Goal: Transaction & Acquisition: Purchase product/service

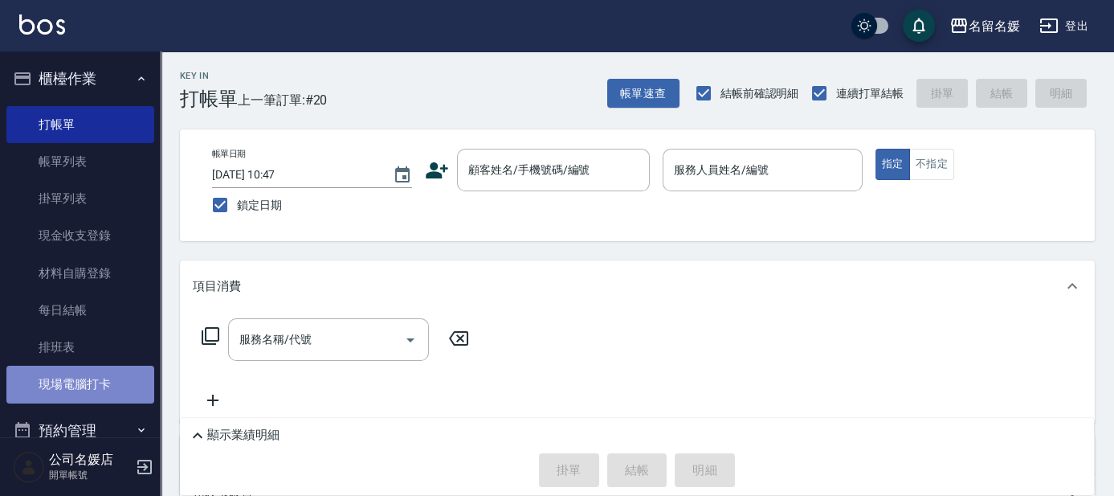
click at [94, 386] on link "現場電腦打卡" at bounding box center [80, 383] width 148 height 37
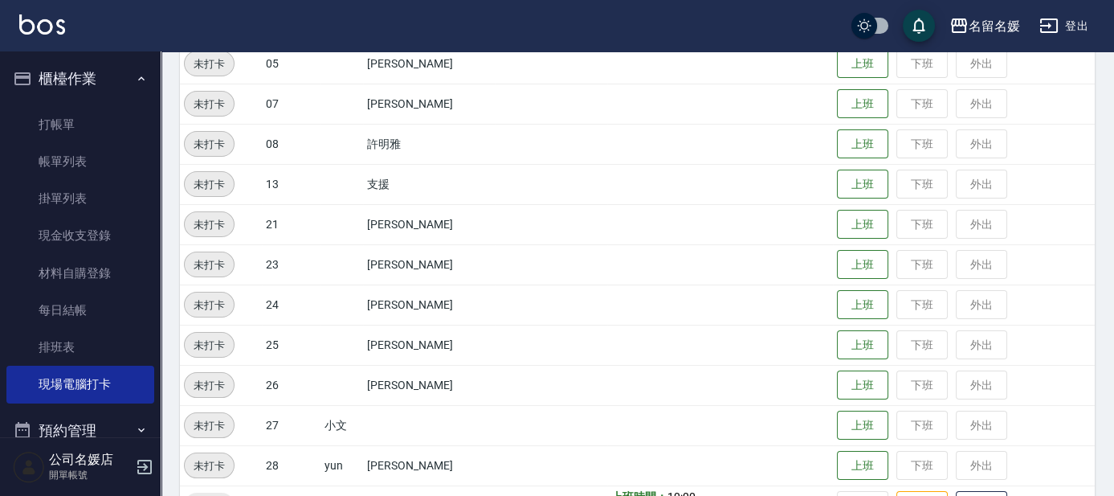
scroll to position [438, 0]
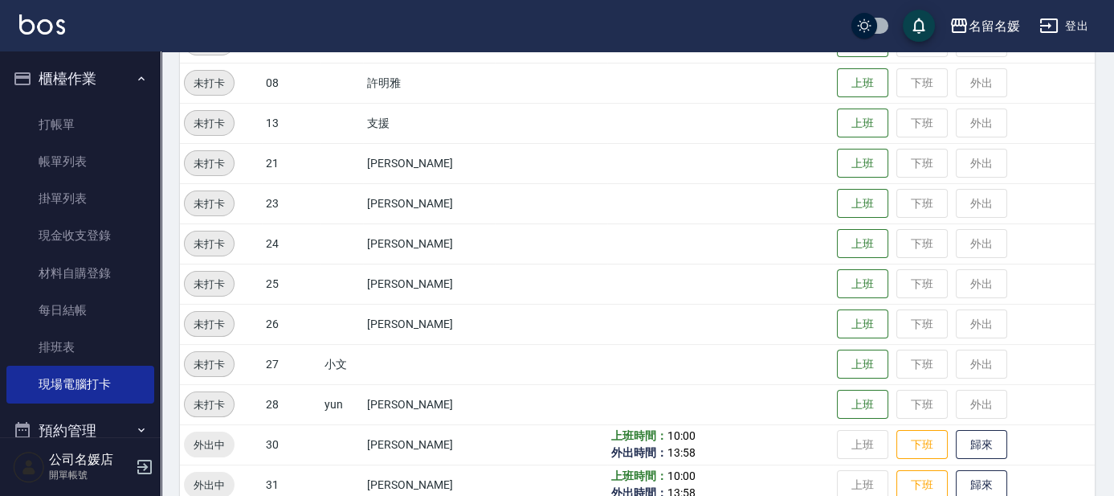
drag, startPoint x: 48, startPoint y: 119, endPoint x: 398, endPoint y: 145, distance: 351.1
click at [49, 119] on link "打帳單" at bounding box center [80, 124] width 148 height 37
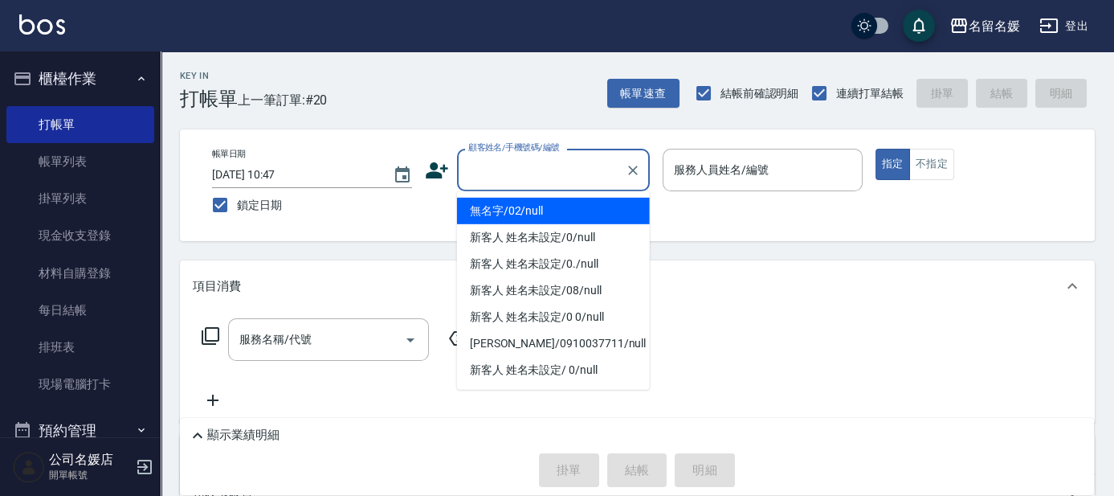
click at [565, 163] on input "顧客姓名/手機號碼/編號" at bounding box center [541, 170] width 154 height 28
click at [590, 206] on li "無名字/02/null" at bounding box center [553, 211] width 193 height 27
type input "無名字/02/null"
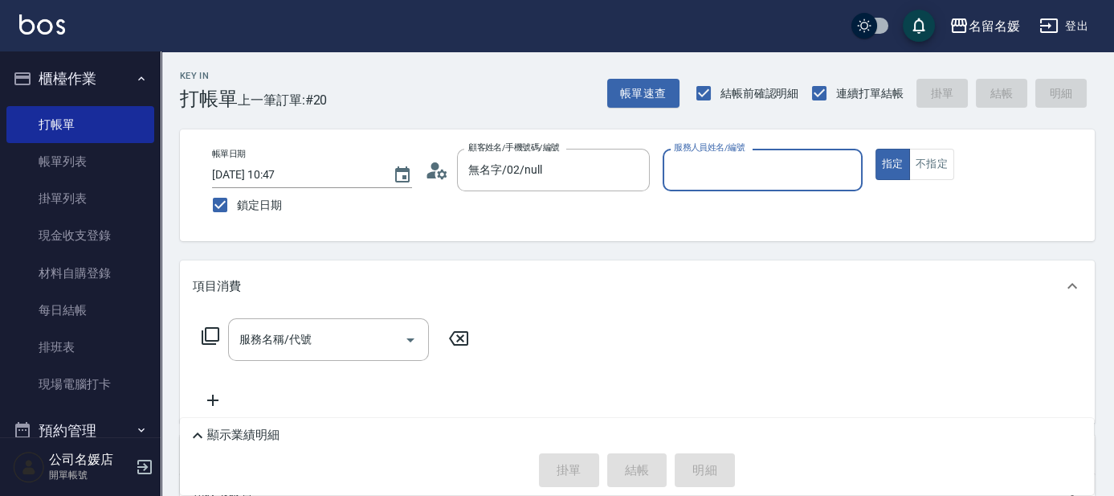
click at [749, 172] on div "服務人員姓名/編號 服務人員姓名/編號" at bounding box center [763, 170] width 200 height 43
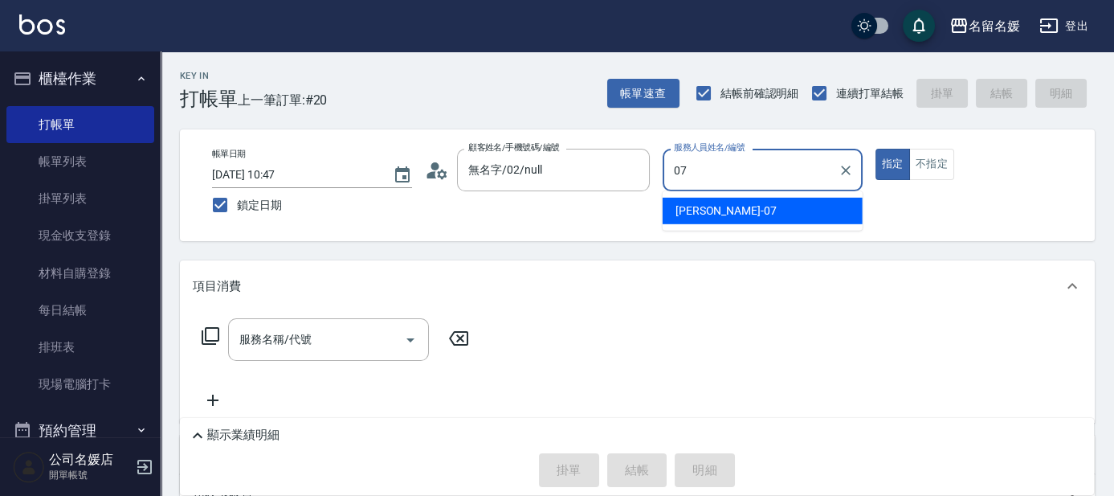
type input "07"
type button "true"
type input "[PERSON_NAME]-07"
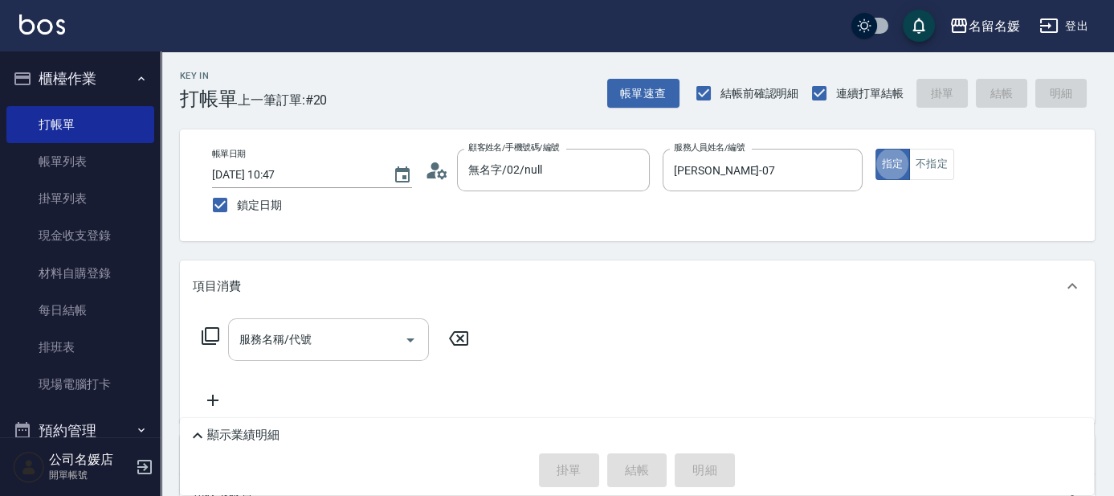
click at [356, 337] on input "服務名稱/代號" at bounding box center [316, 339] width 162 height 28
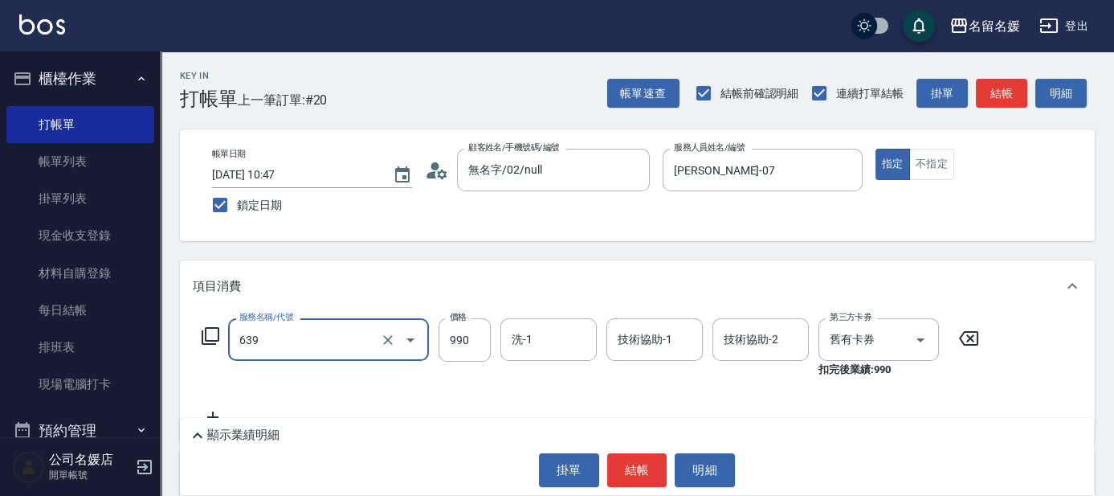
click at [566, 337] on input "洗-1" at bounding box center [549, 339] width 82 height 28
type input "(芙)蘆薈髮膜套卡(自材)(639)"
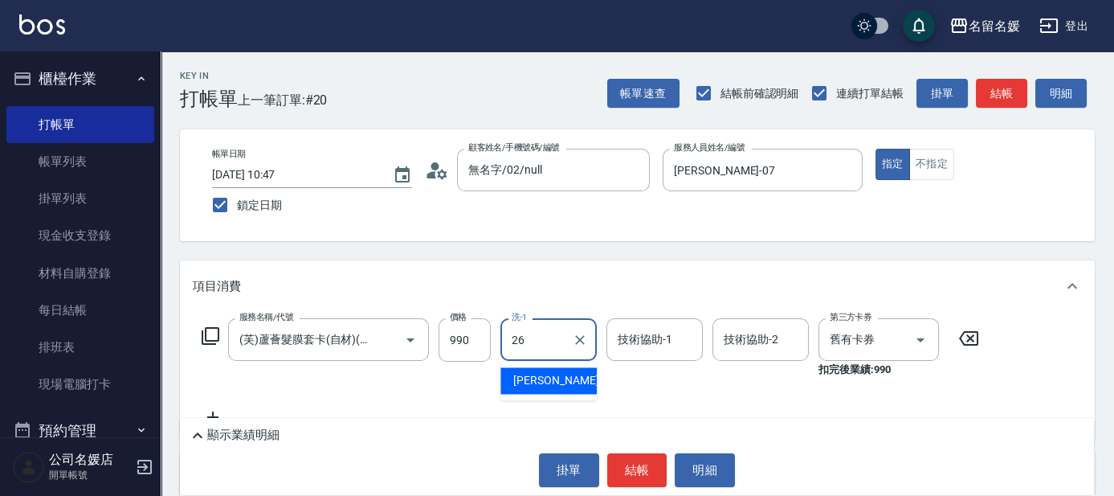
type input "蔡愛陵-26"
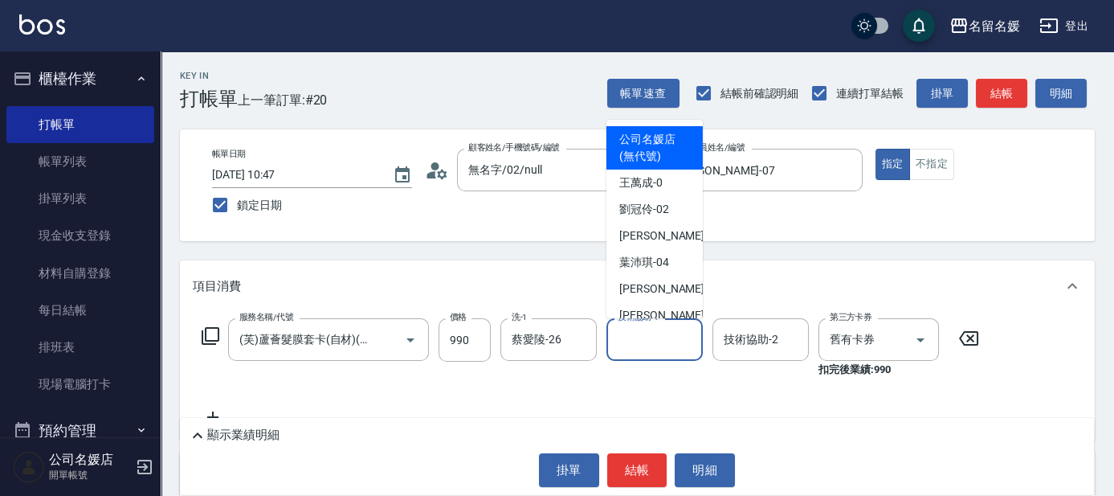
click at [661, 342] on input "技術協助-1" at bounding box center [655, 339] width 82 height 28
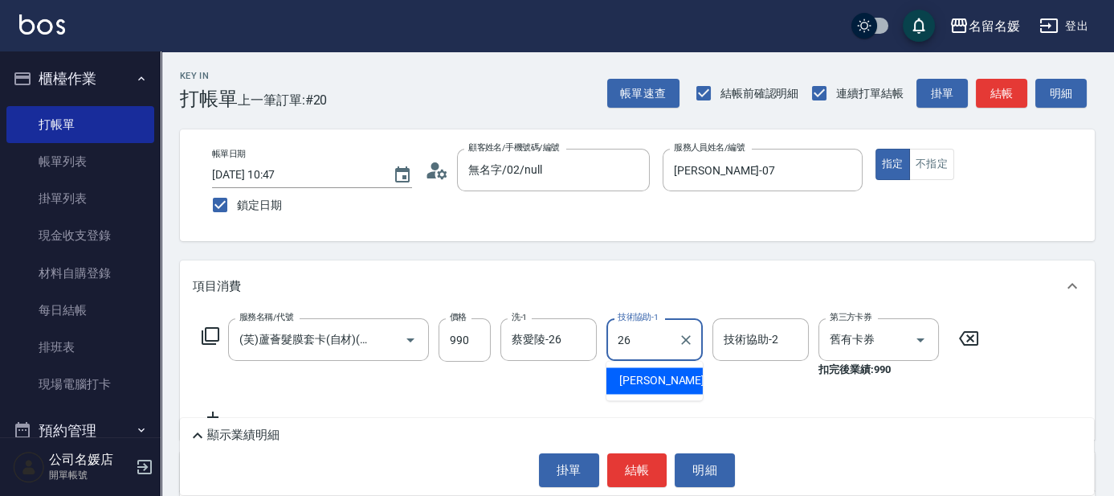
type input "蔡愛陵-26"
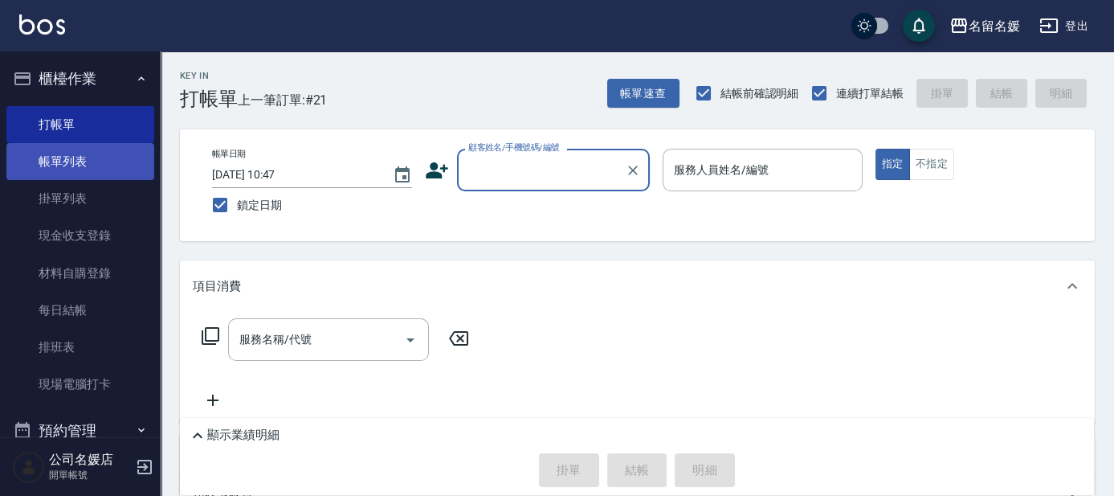
click at [85, 162] on link "帳單列表" at bounding box center [80, 161] width 148 height 37
click at [86, 161] on link "帳單列表" at bounding box center [80, 161] width 148 height 37
click at [145, 169] on link "帳單列表" at bounding box center [80, 161] width 148 height 37
click at [90, 159] on link "帳單列表" at bounding box center [80, 161] width 148 height 37
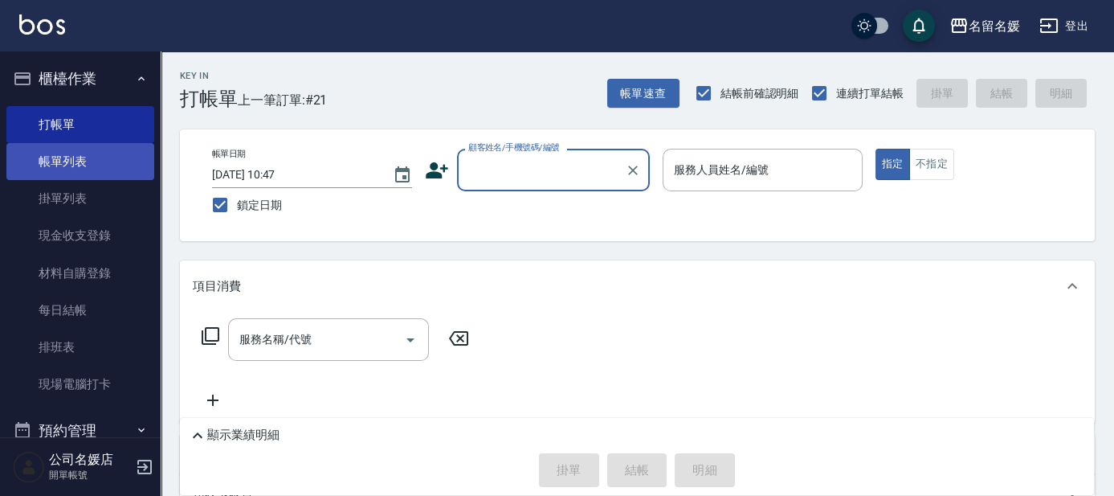
click at [90, 159] on link "帳單列表" at bounding box center [80, 161] width 148 height 37
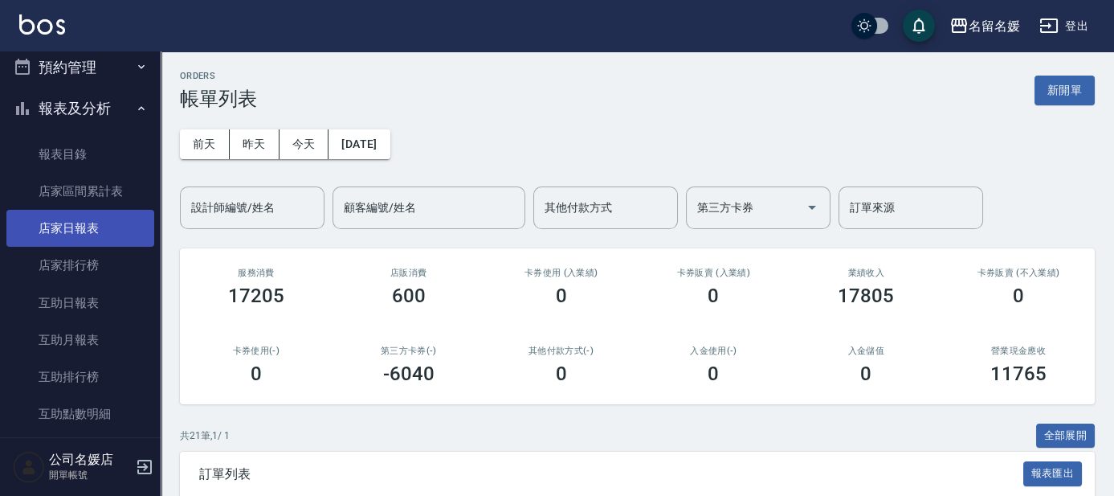
scroll to position [438, 0]
click at [103, 223] on link "互助日報表" at bounding box center [80, 228] width 148 height 37
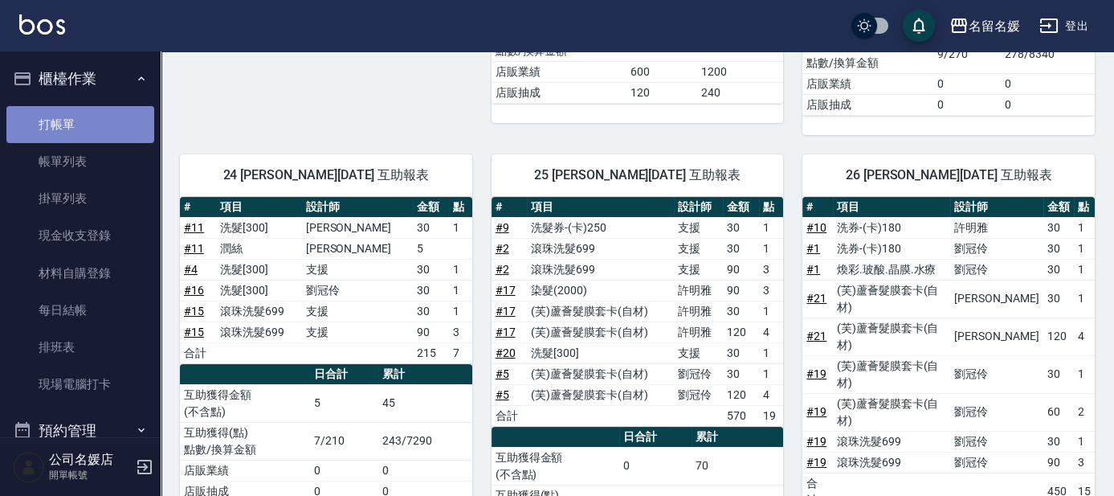
click at [88, 122] on link "打帳單" at bounding box center [80, 124] width 148 height 37
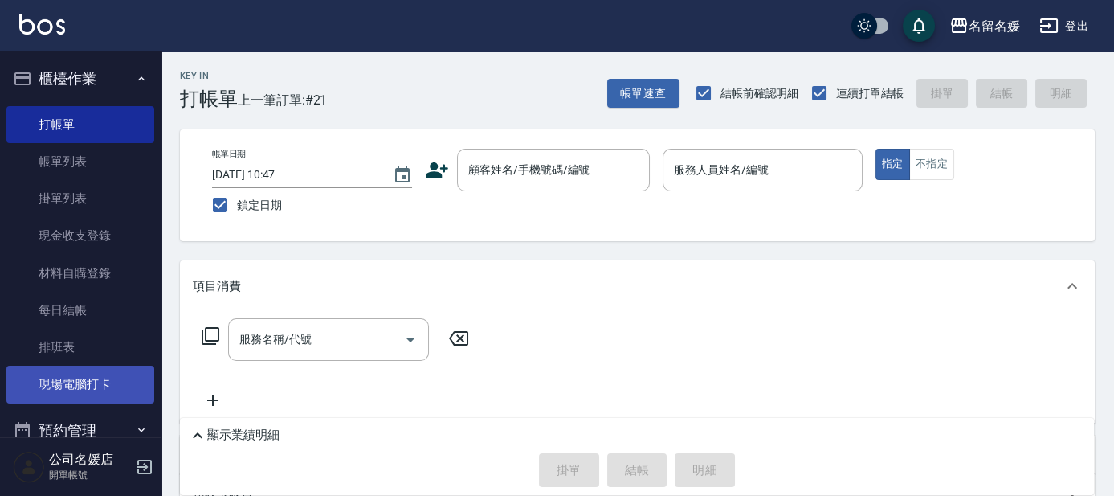
click at [111, 382] on link "現場電腦打卡" at bounding box center [80, 383] width 148 height 37
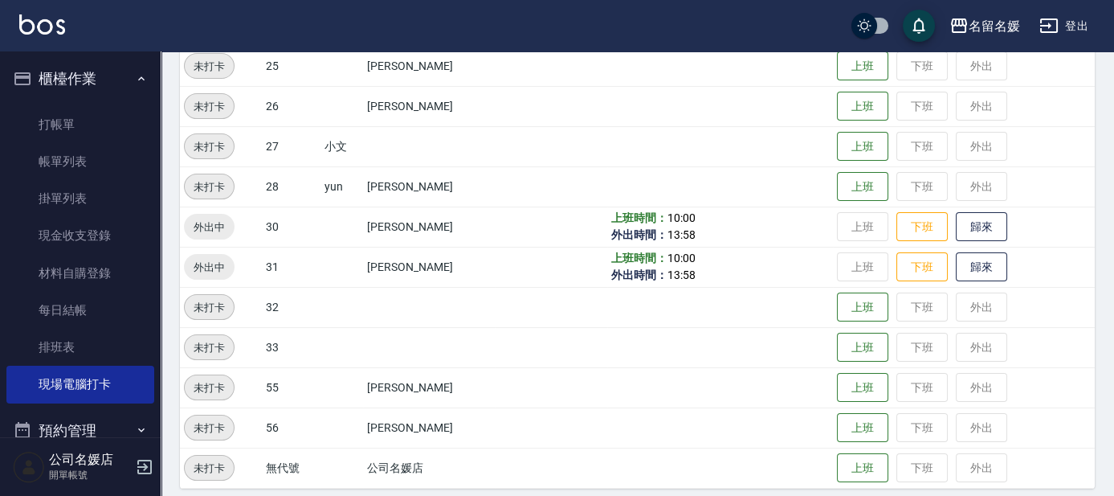
scroll to position [667, 0]
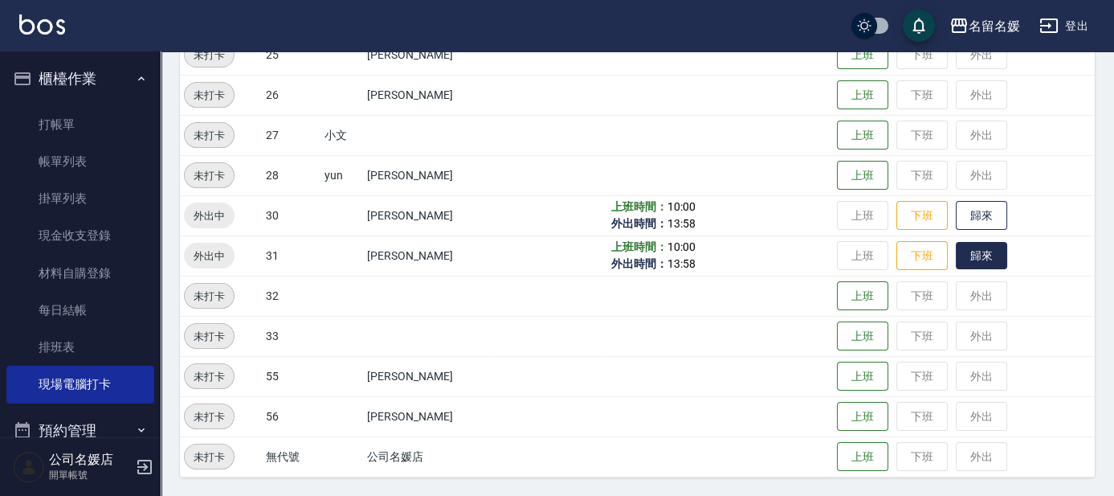
click at [968, 251] on button "歸來" at bounding box center [981, 256] width 51 height 28
click at [963, 214] on button "歸來" at bounding box center [981, 216] width 51 height 28
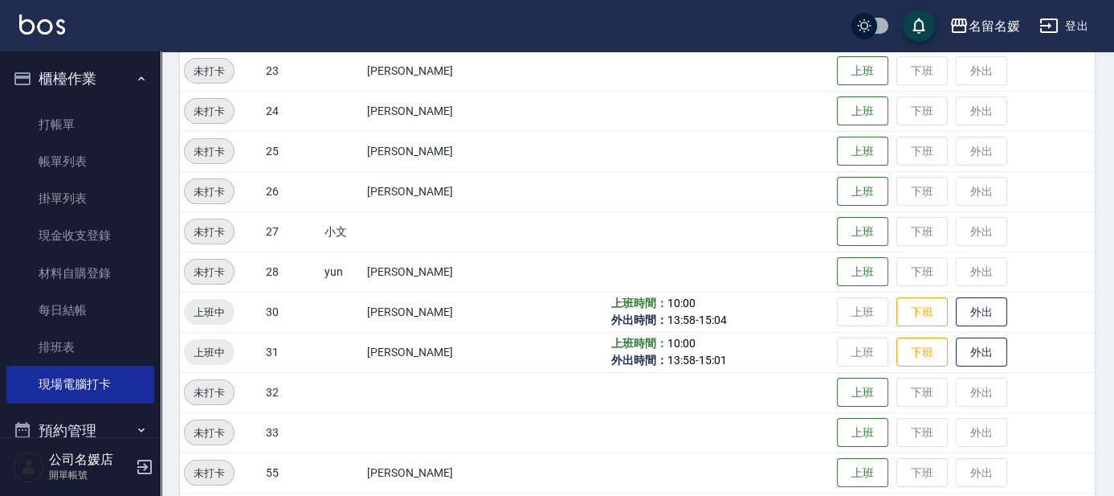
scroll to position [520, 0]
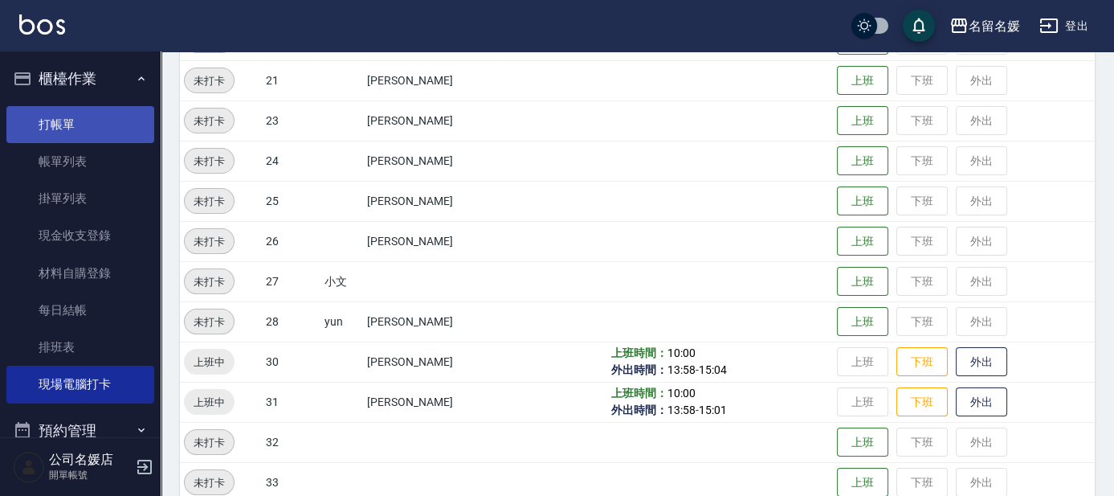
click at [76, 126] on link "打帳單" at bounding box center [80, 124] width 148 height 37
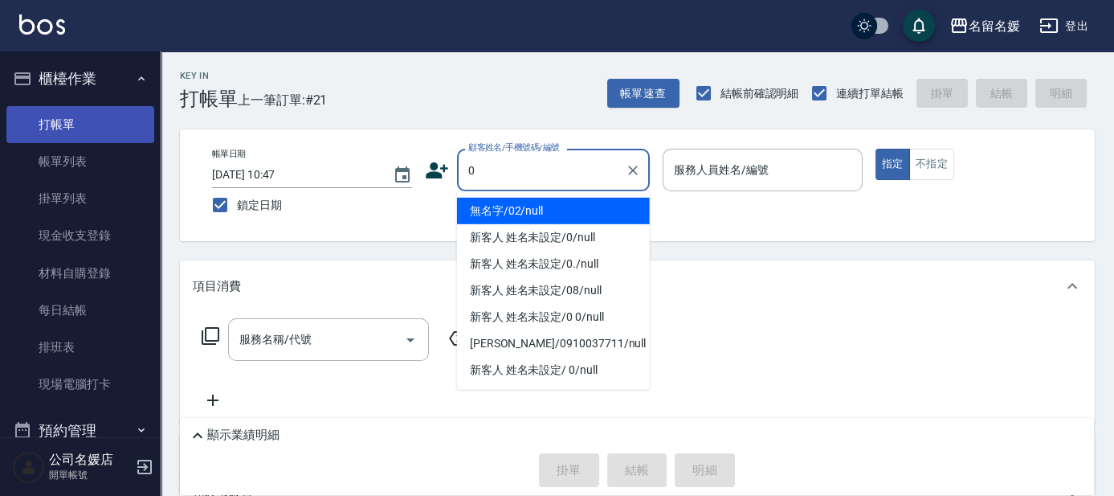
type input "無名字/02/null"
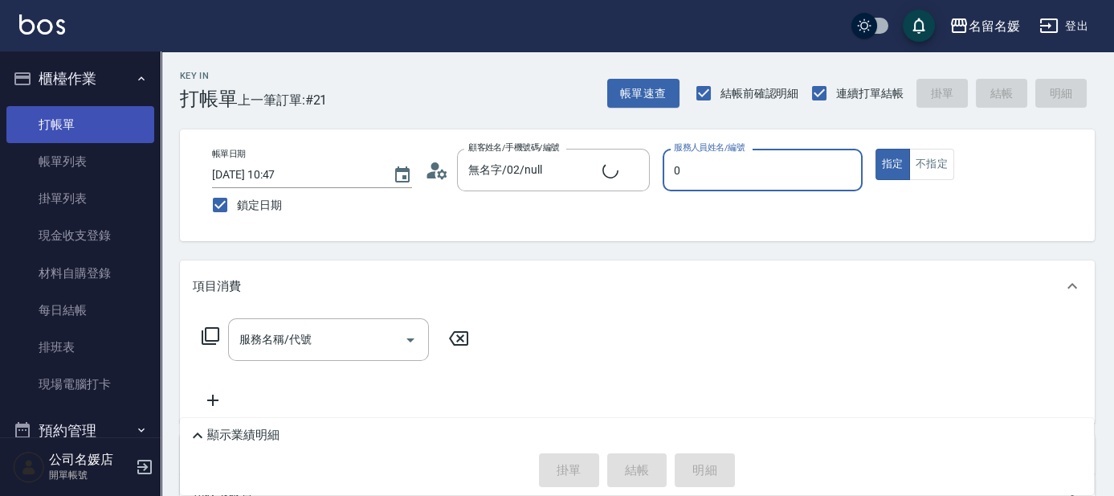
type input "07"
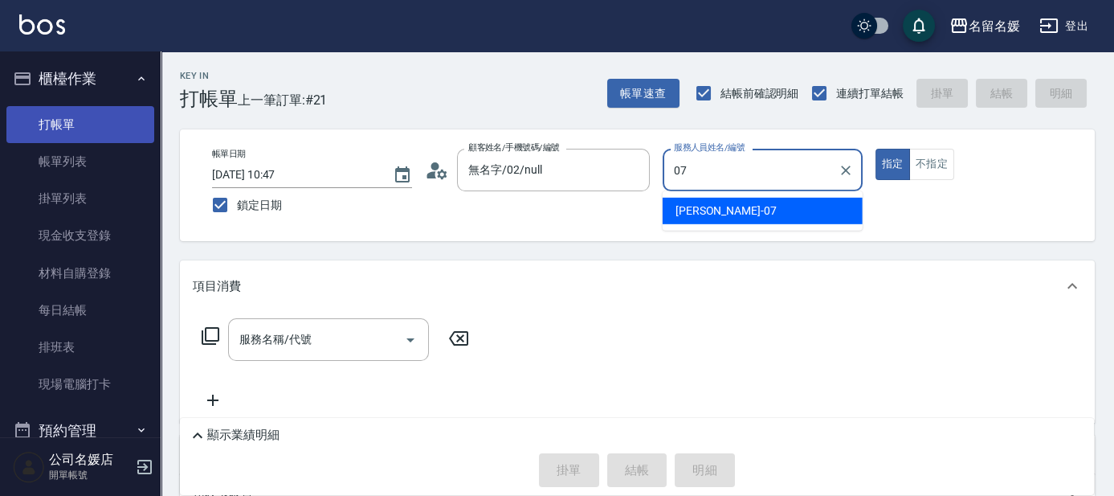
type input "新客人 姓名未設定/0/null"
type input "07"
type button "true"
type input "[PERSON_NAME]-07"
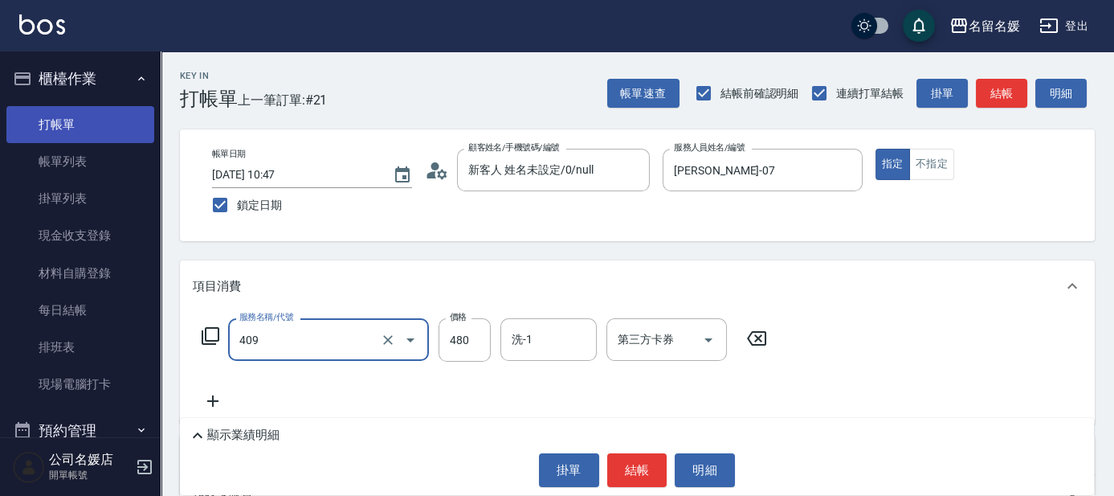
type input "洗+剪(409)"
type input "600"
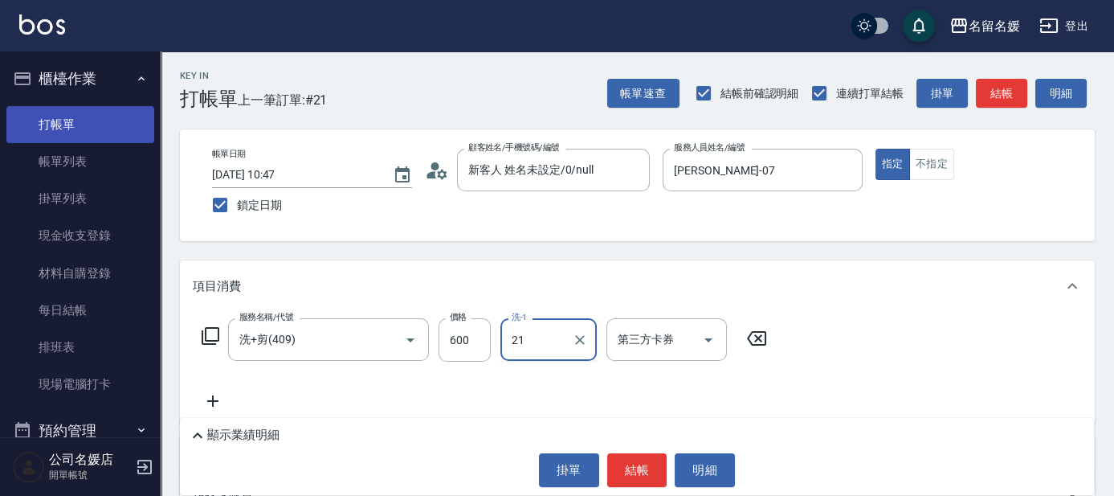
type input "許庭瑀-21"
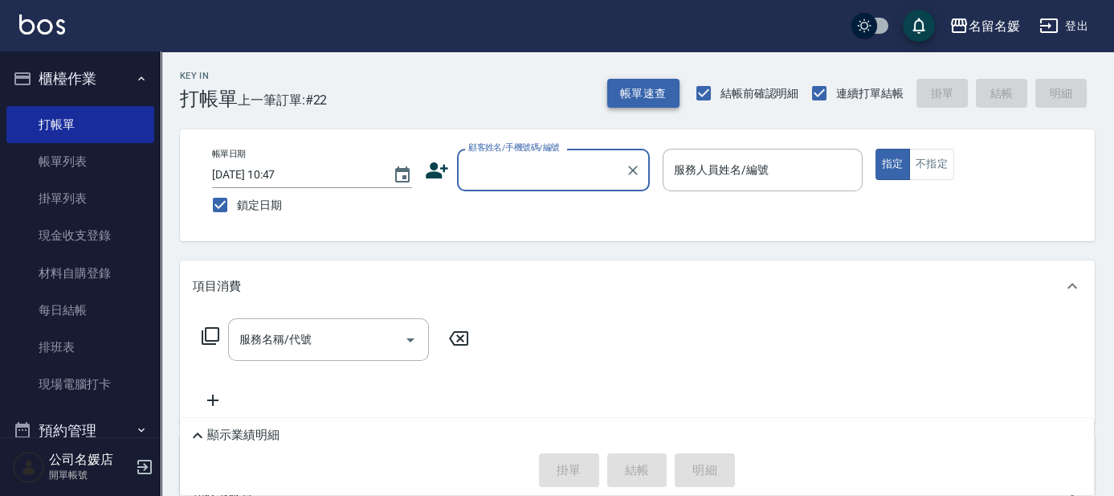
click at [622, 95] on button "帳單速查" at bounding box center [643, 94] width 72 height 30
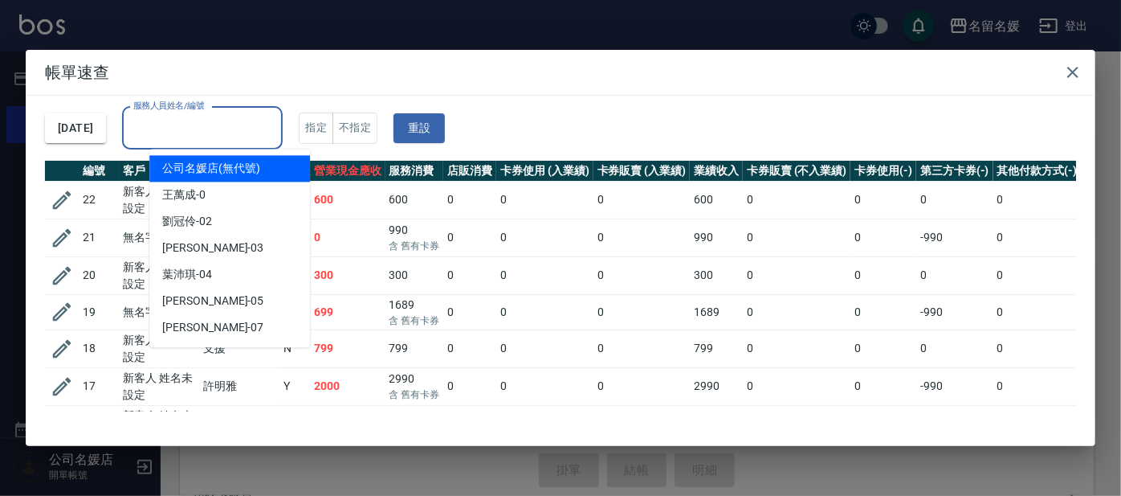
click at [227, 124] on div "服務人員姓名/編號 服務人員姓名/編號" at bounding box center [202, 128] width 161 height 43
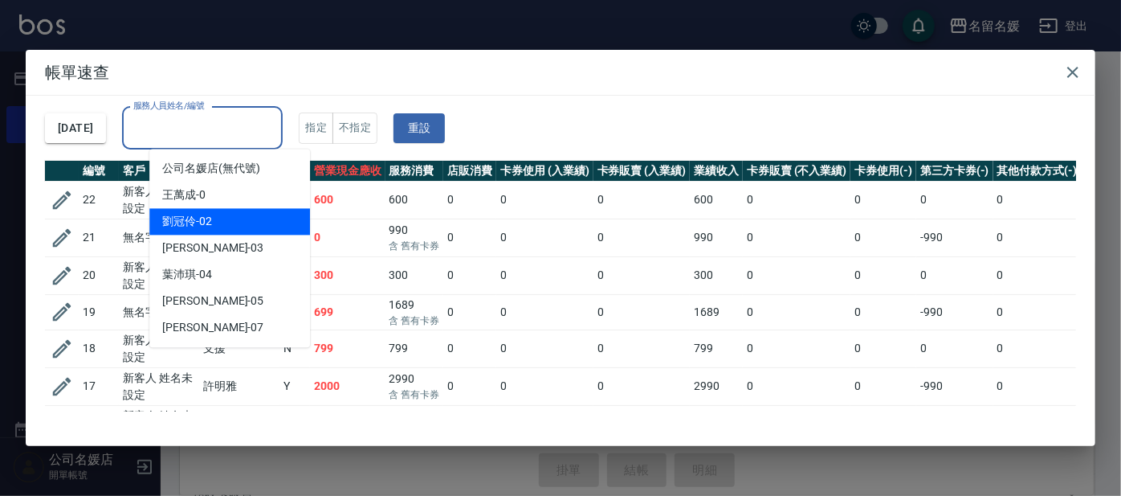
drag, startPoint x: 214, startPoint y: 217, endPoint x: 235, endPoint y: 208, distance: 23.4
click at [214, 217] on div "[PERSON_NAME]-02" at bounding box center [229, 221] width 161 height 27
type input "[PERSON_NAME]-02"
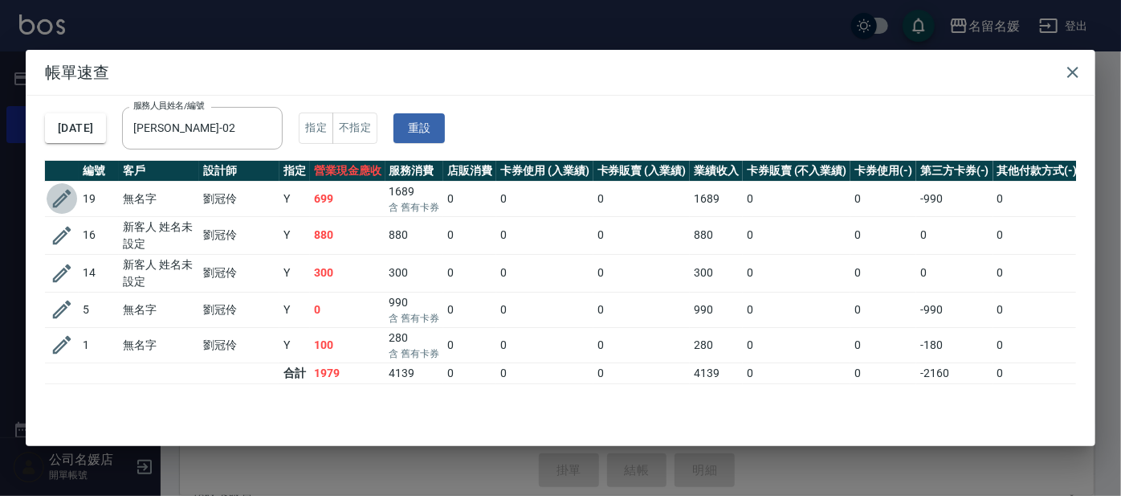
click at [61, 194] on icon "button" at bounding box center [62, 198] width 24 height 24
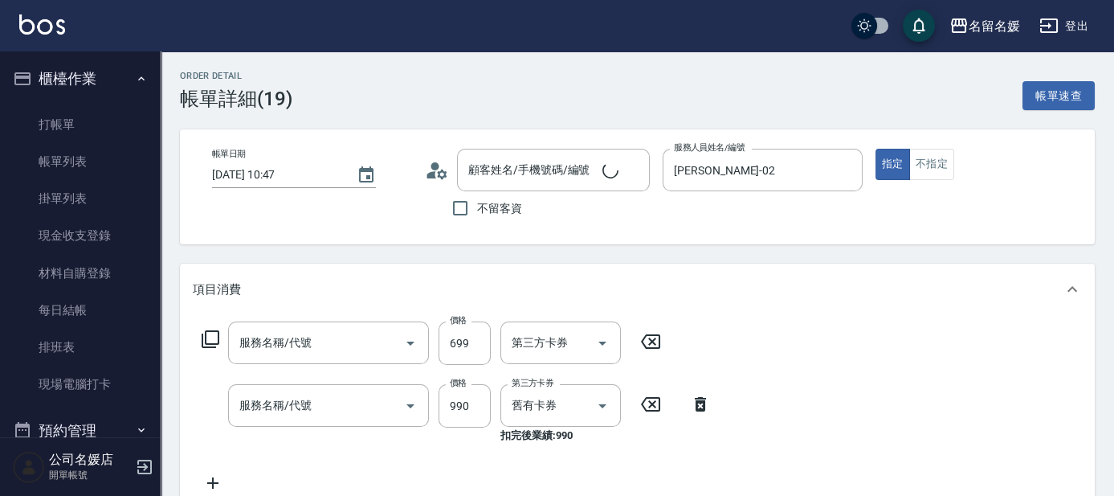
type input "[DATE] 10:47"
type input "[PERSON_NAME]-02"
type input "滾珠洗髮699(299)"
type input "(芙)蘆薈髮膜套卡(自材)(639)"
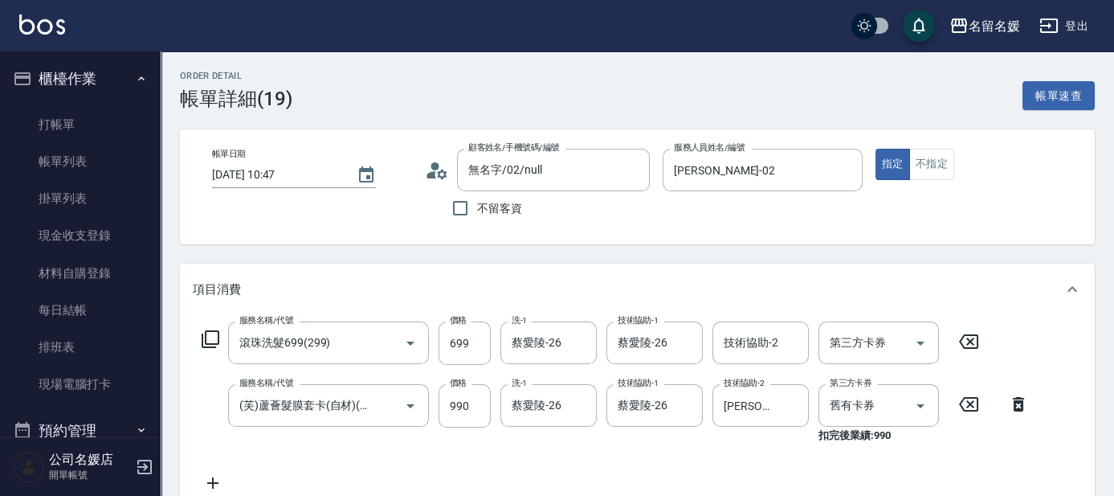
type input "無名字/02/null"
click at [96, 131] on link "打帳單" at bounding box center [80, 124] width 148 height 37
